Goal: Entertainment & Leisure: Browse casually

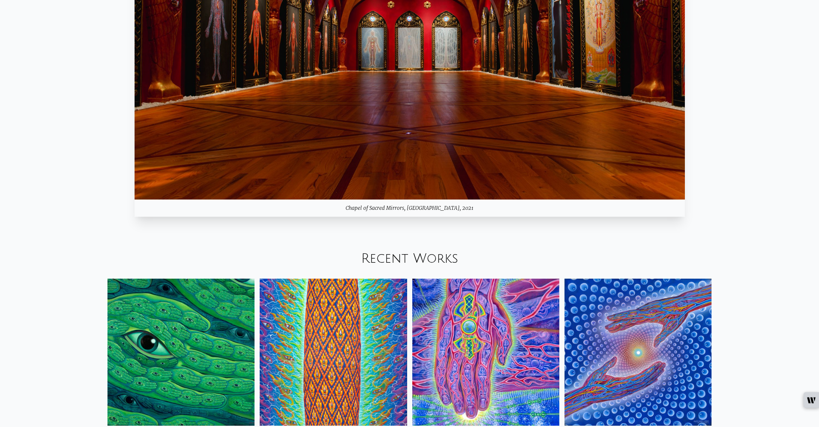
scroll to position [1203, 0]
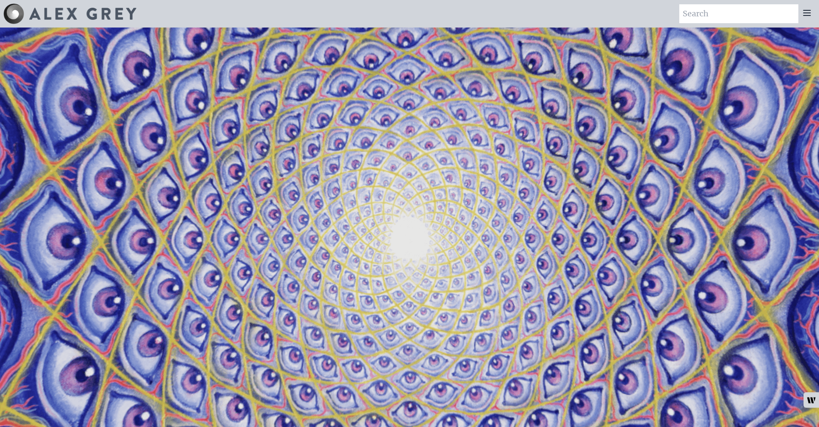
scroll to position [1204, 0]
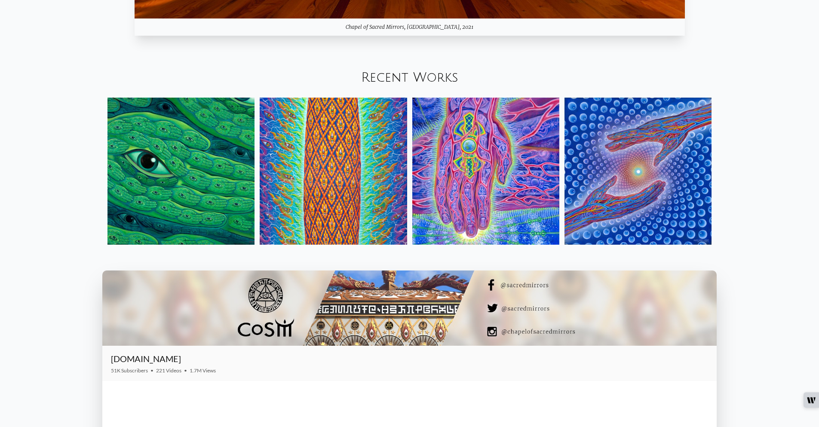
drag, startPoint x: 0, startPoint y: 0, endPoint x: 172, endPoint y: 181, distance: 249.3
click at [172, 181] on img at bounding box center [180, 171] width 147 height 147
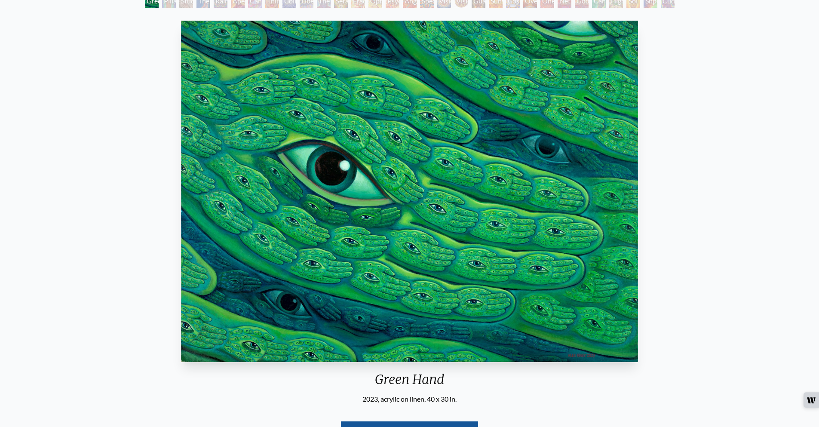
scroll to position [57, 0]
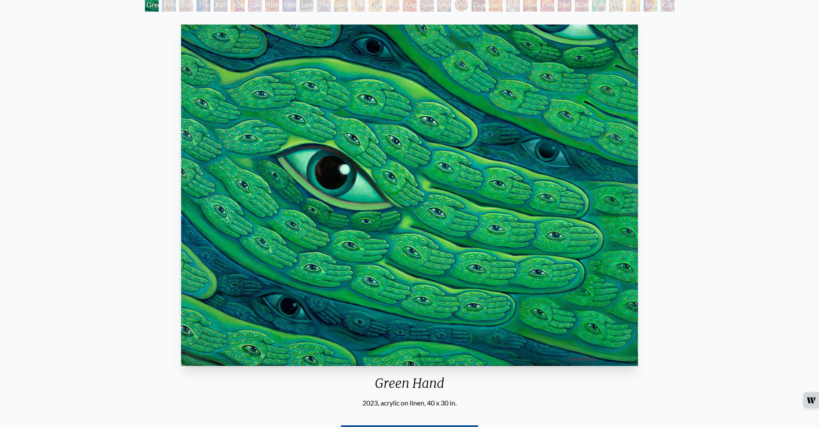
click at [111, 164] on div "Green Hand 2023, acrylic on linen, 40 x 30 in. Visit the CoSM Shop" at bounding box center [409, 245] width 805 height 449
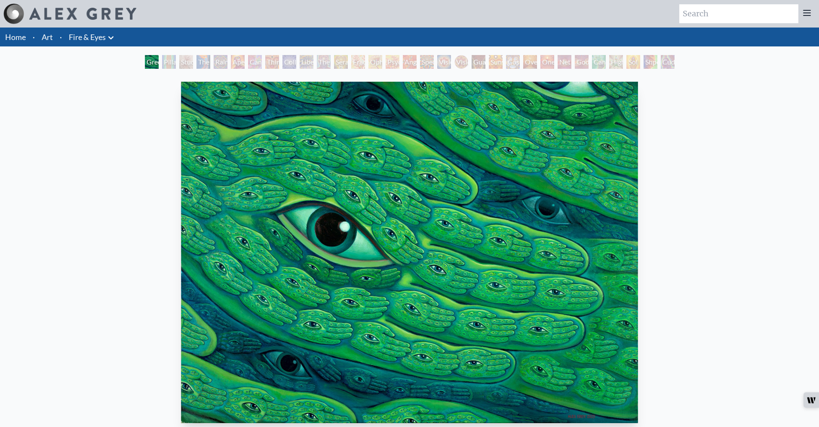
click at [176, 62] on div "Pillar of Awareness" at bounding box center [169, 62] width 14 height 14
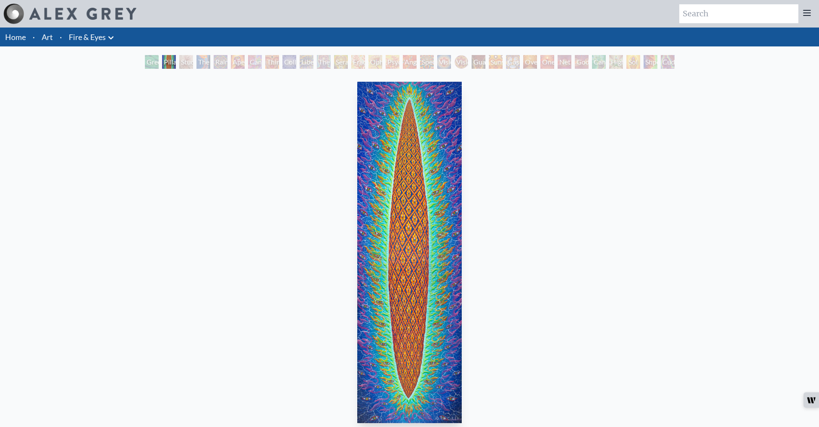
click at [207, 63] on div "The Torch" at bounding box center [203, 62] width 14 height 14
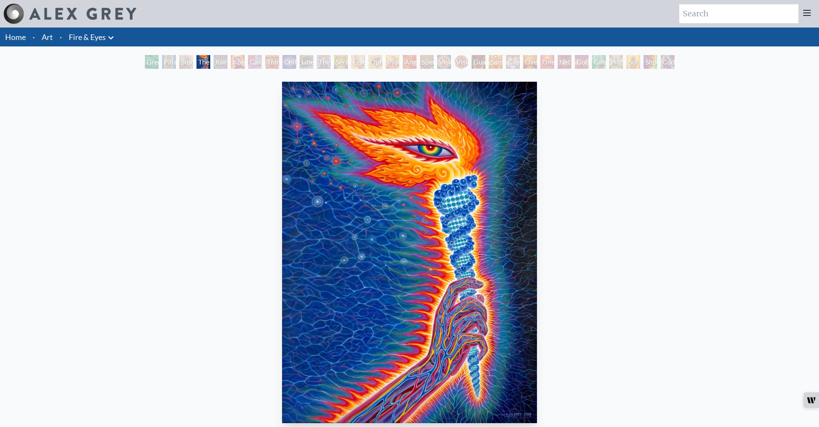
click at [214, 63] on div "Rainbow Eye Ripple" at bounding box center [221, 62] width 14 height 14
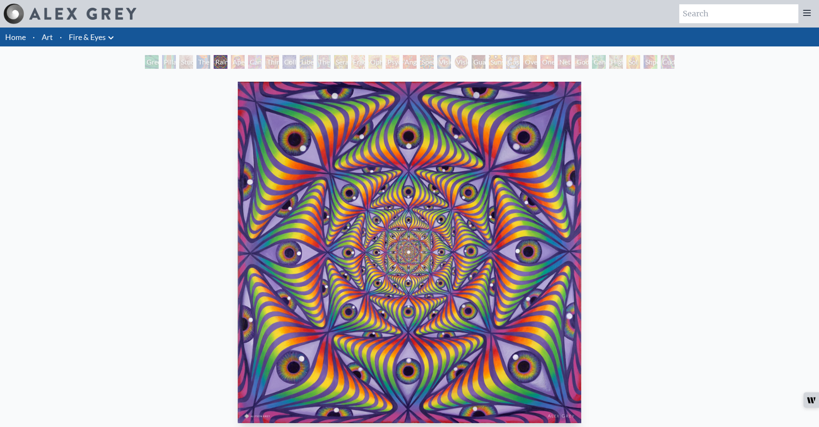
click at [262, 61] on div "Cannabis Sutra" at bounding box center [255, 62] width 14 height 14
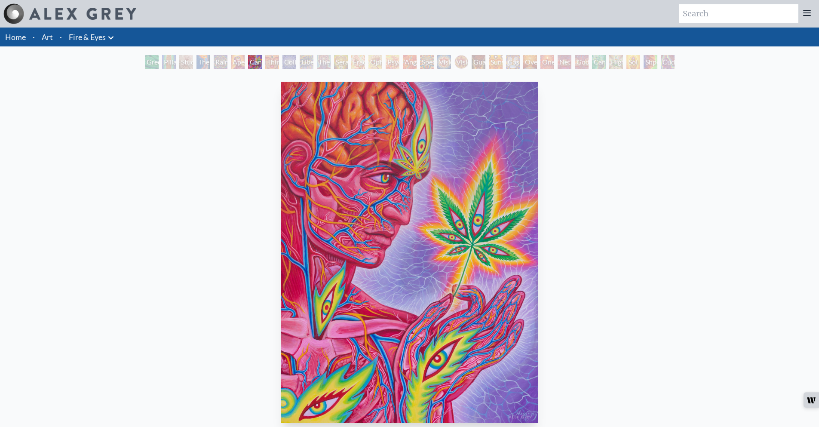
click at [288, 64] on div "Collective Vision" at bounding box center [289, 62] width 14 height 14
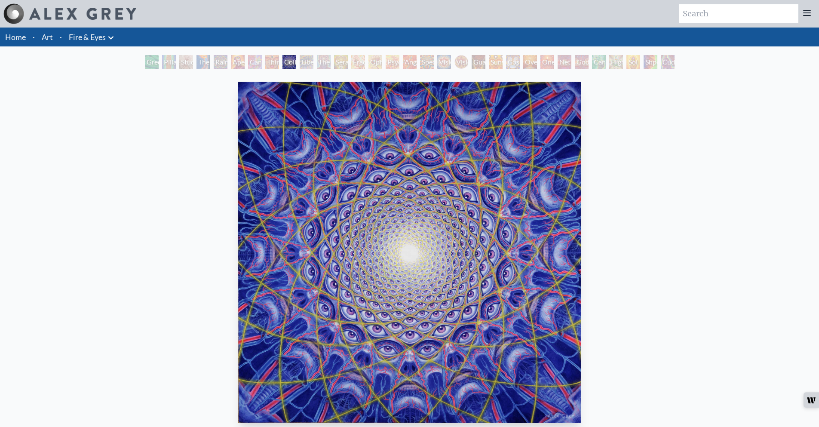
click at [325, 62] on div "The Seer" at bounding box center [324, 62] width 14 height 14
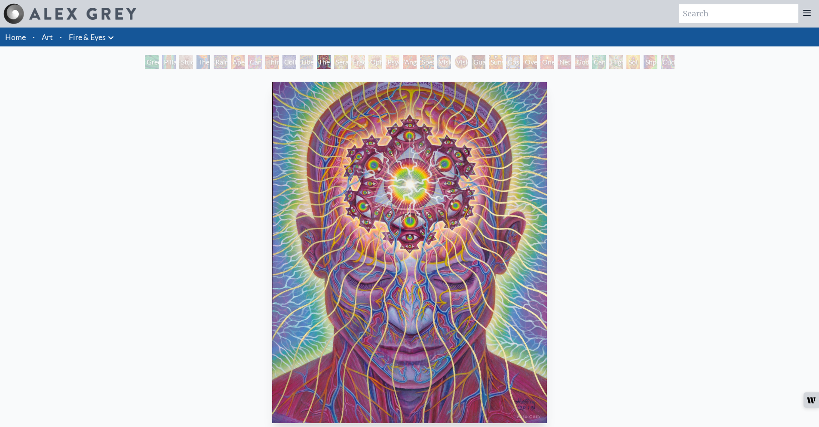
click at [178, 169] on div "The Seer 2018, acrylic on wood panel, 16 x 20 in. Visit the CoSM Shop The Seer …" at bounding box center [409, 398] width 805 height 641
